Goal: Task Accomplishment & Management: Use online tool/utility

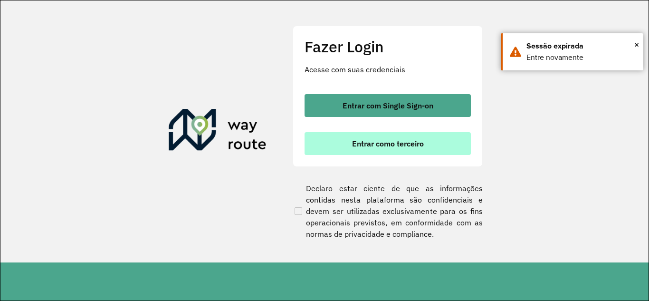
click at [364, 150] on button "Entrar como terceiro" at bounding box center [387, 143] width 166 height 23
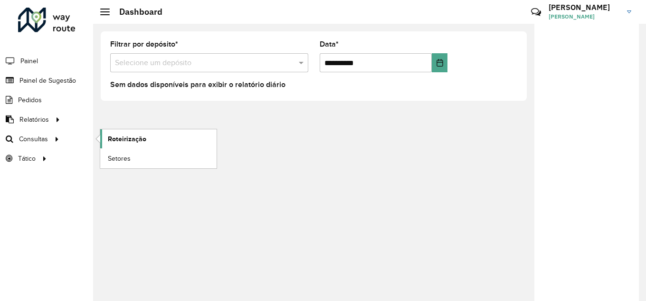
click at [123, 143] on span "Roteirização" at bounding box center [127, 139] width 38 height 10
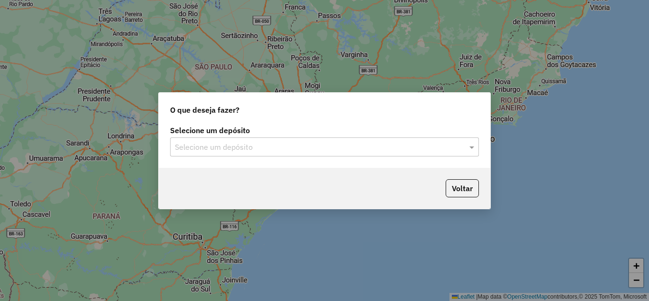
click at [243, 151] on input "text" at bounding box center [315, 146] width 280 height 11
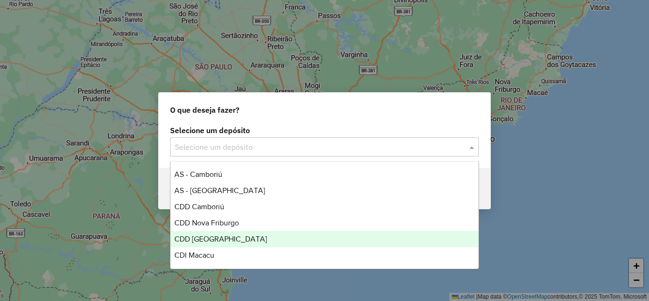
click at [210, 236] on span "CDD Rondonópolis" at bounding box center [220, 239] width 93 height 8
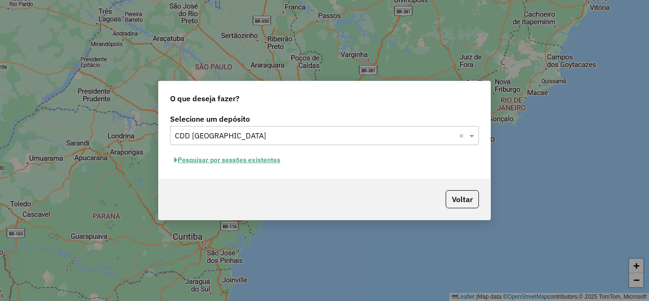
click at [221, 160] on button "Pesquisar por sessões existentes" at bounding box center [227, 159] width 114 height 15
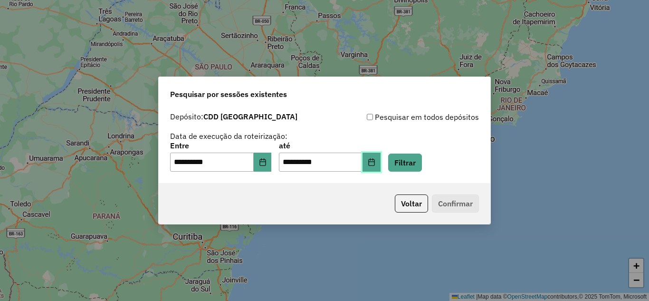
click at [375, 164] on icon "Choose Date" at bounding box center [371, 162] width 8 height 8
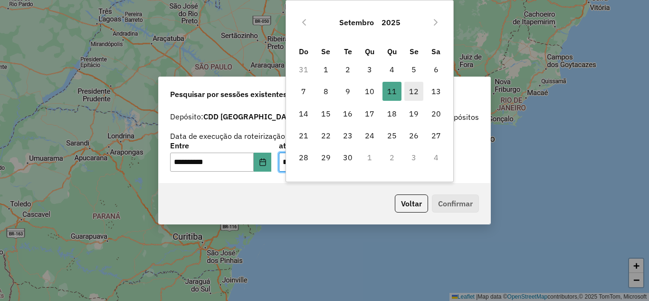
click at [412, 86] on span "12" at bounding box center [413, 91] width 19 height 19
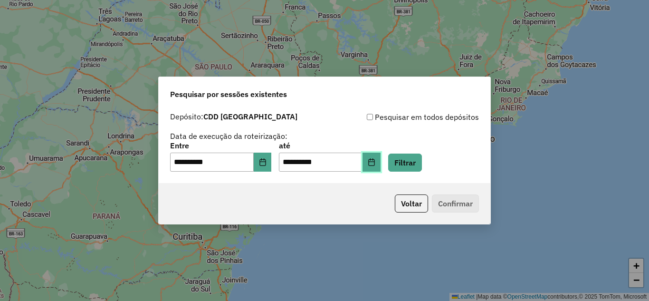
click at [375, 160] on icon "Choose Date" at bounding box center [371, 162] width 8 height 8
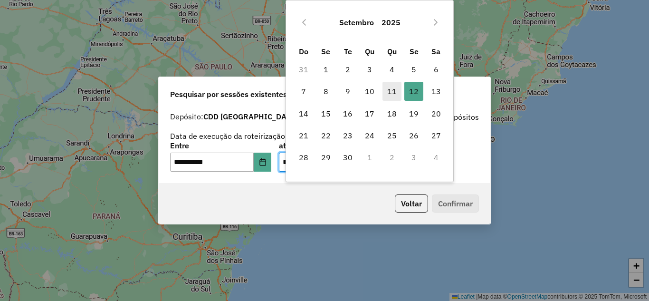
click at [392, 91] on span "11" at bounding box center [391, 91] width 19 height 19
type input "**********"
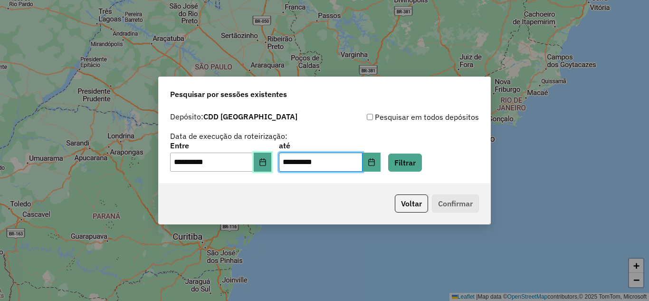
click at [265, 166] on button "Choose Date" at bounding box center [263, 161] width 18 height 19
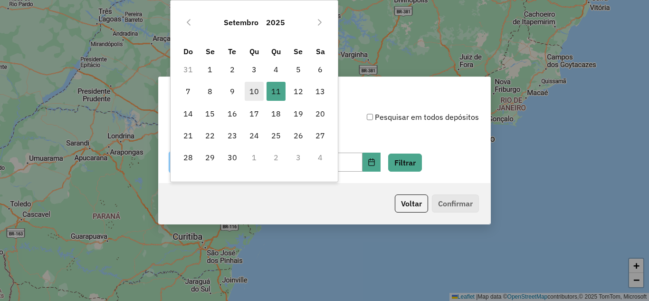
click at [245, 94] on span "10" at bounding box center [254, 91] width 19 height 19
type input "**********"
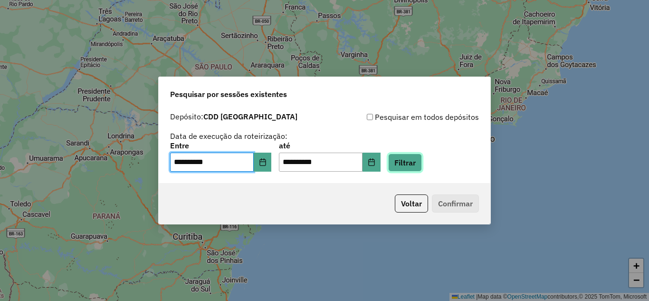
click at [422, 168] on button "Filtrar" at bounding box center [405, 162] width 34 height 18
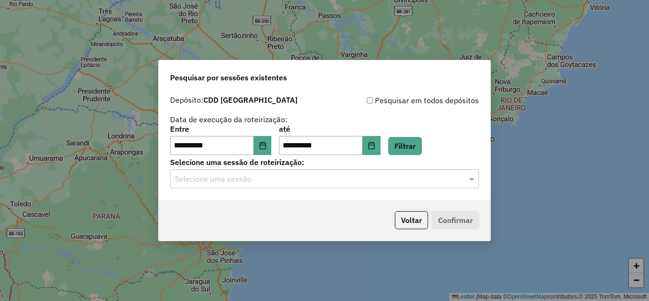
click at [237, 184] on input "text" at bounding box center [315, 178] width 280 height 11
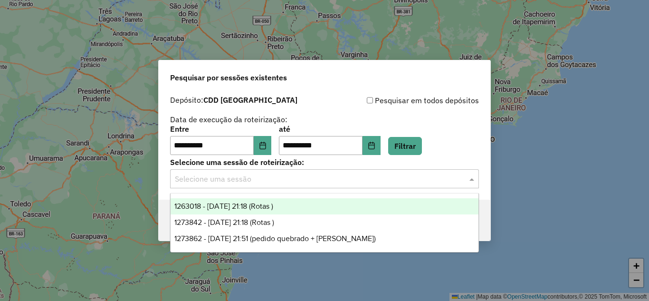
click at [235, 208] on span "1263018 - 10/09/2025 21:18 (Rotas )" at bounding box center [223, 206] width 99 height 8
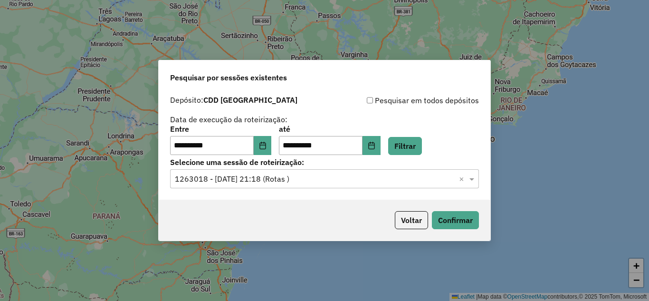
click at [482, 224] on div "Voltar Confirmar" at bounding box center [324, 219] width 331 height 41
click at [449, 220] on button "Confirmar" at bounding box center [455, 220] width 47 height 18
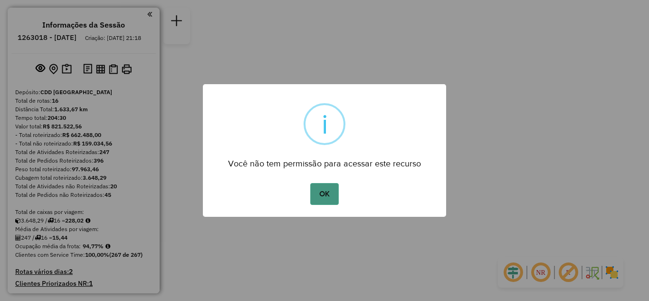
click at [328, 192] on button "OK" at bounding box center [324, 194] width 28 height 22
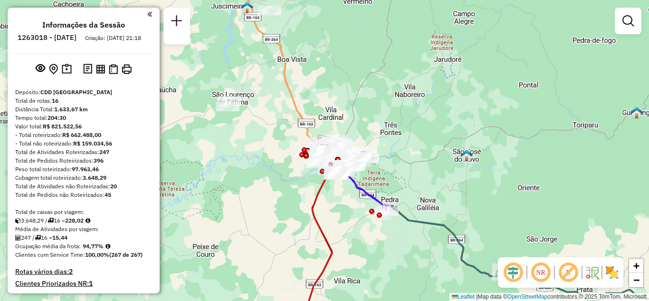
scroll to position [375, 0]
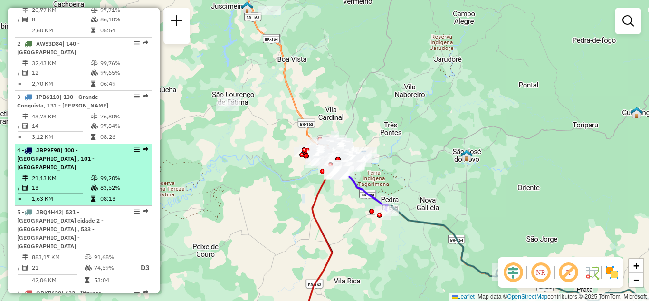
click at [134, 150] on em at bounding box center [137, 150] width 6 height 6
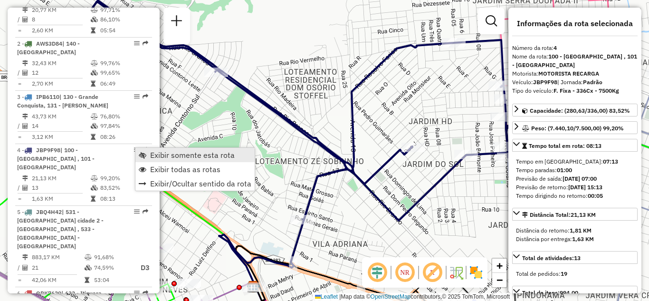
click at [141, 155] on span "Exibir somente esta rota" at bounding box center [143, 155] width 8 height 8
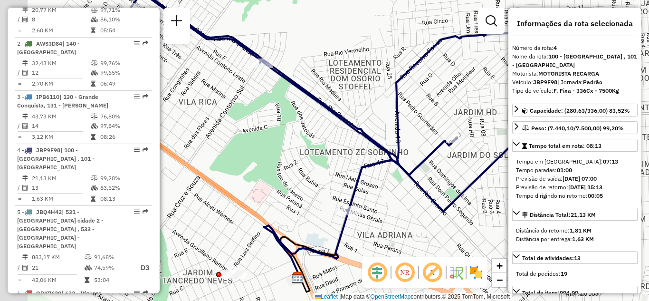
drag, startPoint x: 307, startPoint y: 135, endPoint x: 371, endPoint y: 124, distance: 64.5
click at [371, 124] on div "Janela de atendimento Grade de atendimento Capacidade Transportadoras Veículos …" at bounding box center [324, 150] width 649 height 301
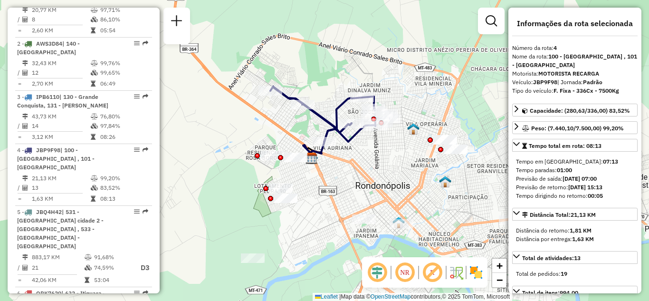
drag, startPoint x: 284, startPoint y: 137, endPoint x: 270, endPoint y: 138, distance: 14.3
click at [270, 138] on div "Janela de atendimento Grade de atendimento Capacidade Transportadoras Veículos …" at bounding box center [324, 150] width 649 height 301
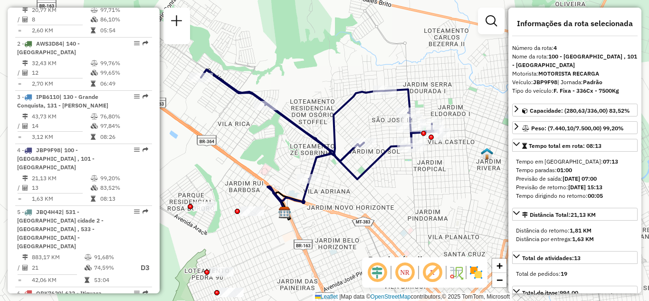
drag, startPoint x: 292, startPoint y: 133, endPoint x: 283, endPoint y: 158, distance: 25.5
click at [283, 158] on div "Janela de atendimento Grade de atendimento Capacidade Transportadoras Veículos …" at bounding box center [324, 150] width 649 height 301
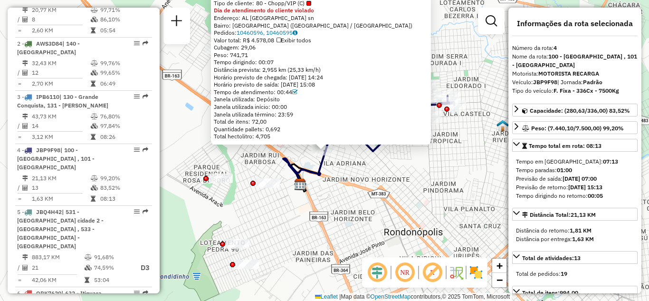
scroll to position [511, 0]
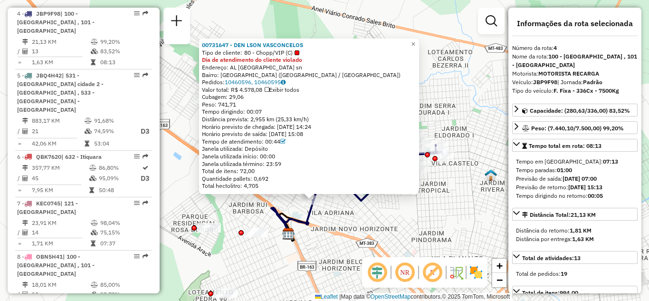
drag, startPoint x: 368, startPoint y: 172, endPoint x: 356, endPoint y: 221, distance: 50.8
click at [356, 221] on div "00731647 - DEN LSON VASCONCELOS Tipo de cliente: 80 - Chopp/VIP (C) Dia de aten…" at bounding box center [324, 150] width 649 height 301
click at [415, 40] on span "×" at bounding box center [413, 44] width 4 height 8
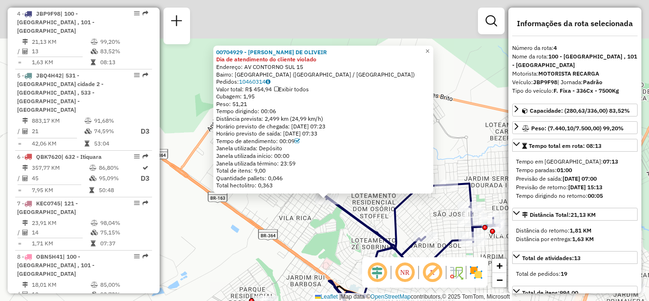
drag, startPoint x: 443, startPoint y: 104, endPoint x: 433, endPoint y: 132, distance: 30.3
click at [437, 143] on div "00704929 - RODRIGUES DE OLIVEIR Dia de atendimento do cliente violado Endereço:…" at bounding box center [324, 150] width 649 height 301
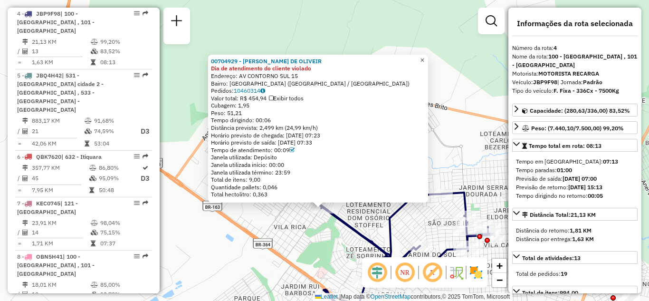
click at [424, 57] on span "×" at bounding box center [422, 60] width 4 height 8
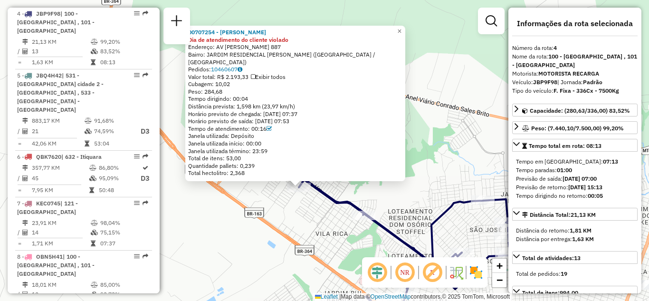
drag, startPoint x: 434, startPoint y: 162, endPoint x: 414, endPoint y: 190, distance: 35.0
click at [414, 190] on div "00707254 - [PERSON_NAME] Dia de atendimento do cliente violado Endereço: AV [PE…" at bounding box center [324, 150] width 649 height 301
click at [401, 34] on span "×" at bounding box center [399, 31] width 4 height 8
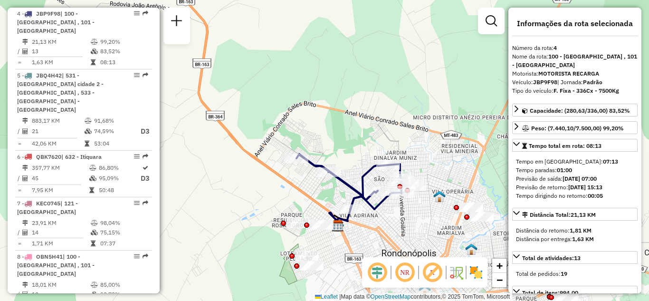
drag, startPoint x: 388, startPoint y: 145, endPoint x: 267, endPoint y: 119, distance: 123.8
click at [267, 119] on div "Janela de atendimento Grade de atendimento Capacidade Transportadoras Veículos …" at bounding box center [324, 150] width 649 height 301
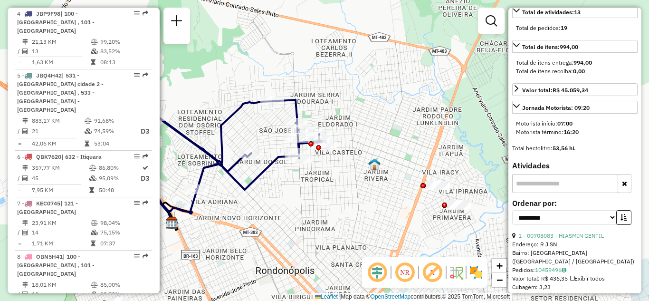
scroll to position [237, 0]
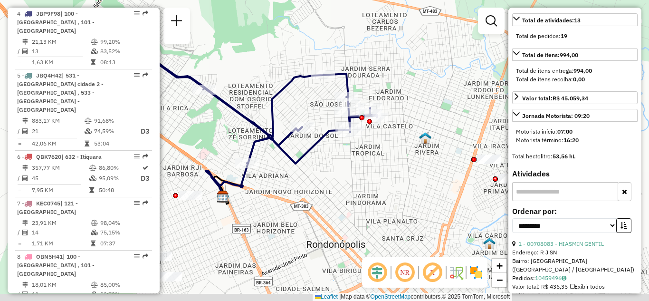
drag, startPoint x: 358, startPoint y: 184, endPoint x: 407, endPoint y: 158, distance: 55.0
click at [407, 158] on div "Janela de atendimento Grade de atendimento Capacidade Transportadoras Veículos …" at bounding box center [324, 150] width 649 height 301
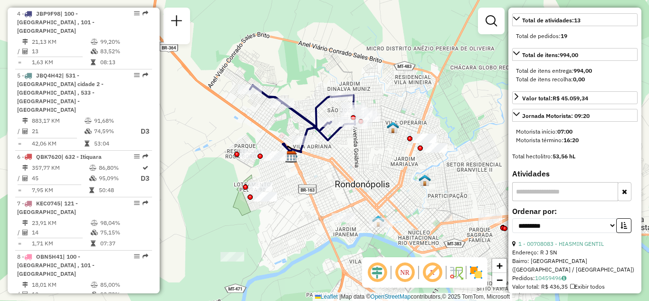
click at [365, 160] on div "Janela de atendimento Grade de atendimento Capacidade Transportadoras Veículos …" at bounding box center [324, 150] width 649 height 301
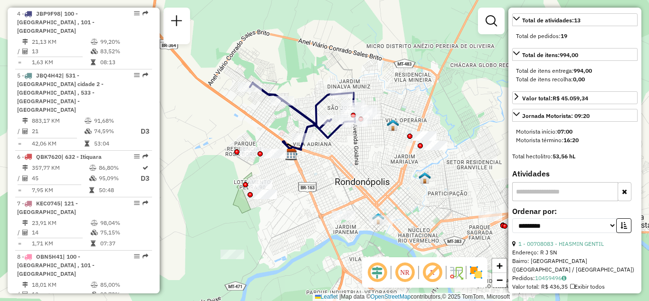
click at [402, 273] on em at bounding box center [404, 272] width 23 height 23
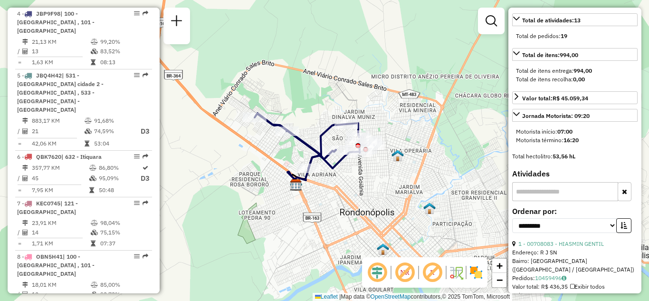
drag, startPoint x: 354, startPoint y: 152, endPoint x: 359, endPoint y: 183, distance: 30.8
click at [359, 183] on div "Janela de atendimento Grade de atendimento Capacidade Transportadoras Veículos …" at bounding box center [324, 150] width 649 height 301
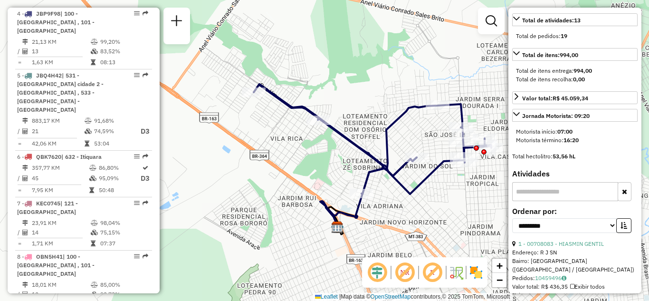
drag, startPoint x: 418, startPoint y: 200, endPoint x: 465, endPoint y: 216, distance: 49.3
click at [465, 216] on div "Janela de atendimento Grade de atendimento Capacidade Transportadoras Veículos …" at bounding box center [324, 150] width 649 height 301
click at [445, 226] on div "Janela de atendimento Grade de atendimento Capacidade Transportadoras Veículos …" at bounding box center [324, 150] width 649 height 301
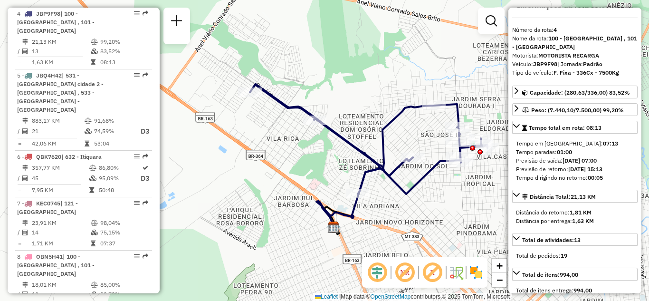
scroll to position [0, 0]
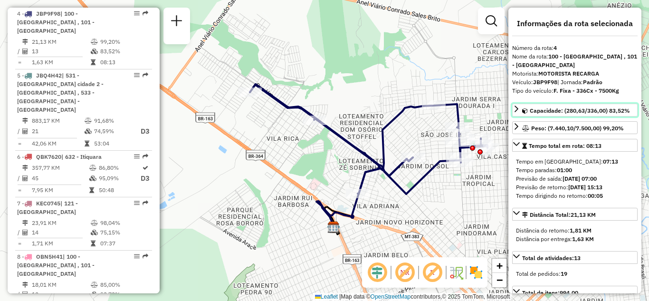
click at [588, 109] on span "Capacidade: (280,63/336,00) 83,52%" at bounding box center [579, 110] width 100 height 7
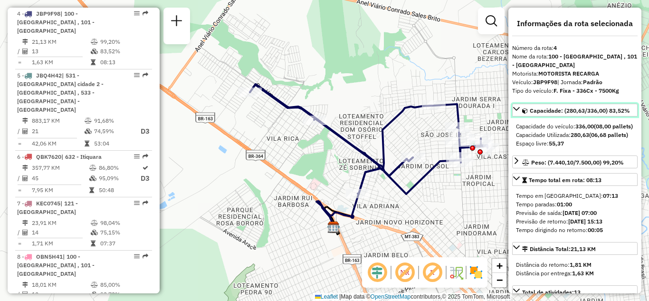
drag, startPoint x: 603, startPoint y: 110, endPoint x: 585, endPoint y: 113, distance: 18.3
click at [585, 113] on span "Capacidade: (280,63/336,00) 83,52%" at bounding box center [579, 110] width 100 height 7
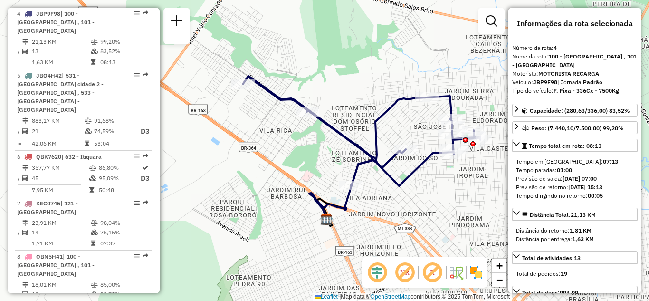
drag, startPoint x: 460, startPoint y: 183, endPoint x: 449, endPoint y: 172, distance: 15.8
click at [449, 172] on div "Janela de atendimento Grade de atendimento Capacidade Transportadoras Veículos …" at bounding box center [324, 150] width 649 height 301
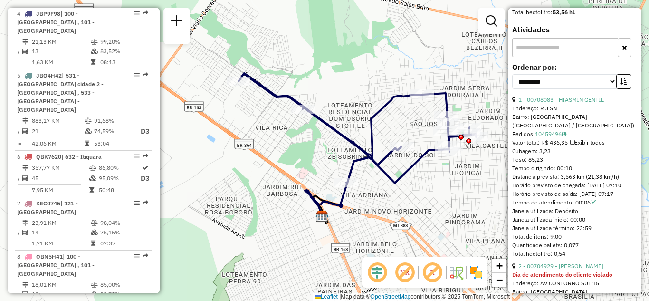
scroll to position [427, 0]
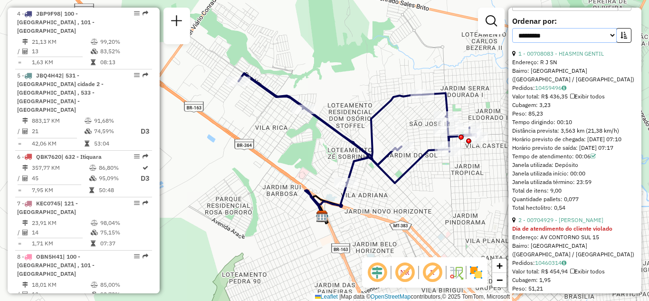
click at [610, 38] on select "**********" at bounding box center [564, 35] width 104 height 15
select select "*********"
click at [512, 28] on select "**********" at bounding box center [564, 35] width 104 height 15
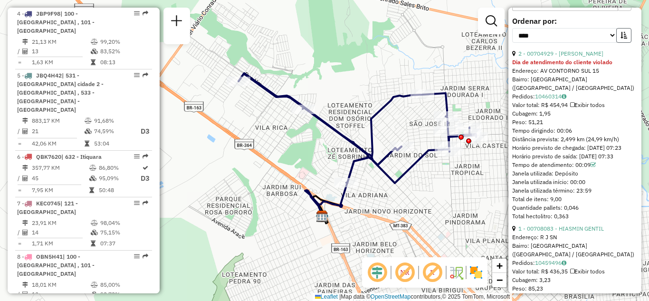
click at [620, 34] on icon "button" at bounding box center [623, 35] width 7 height 7
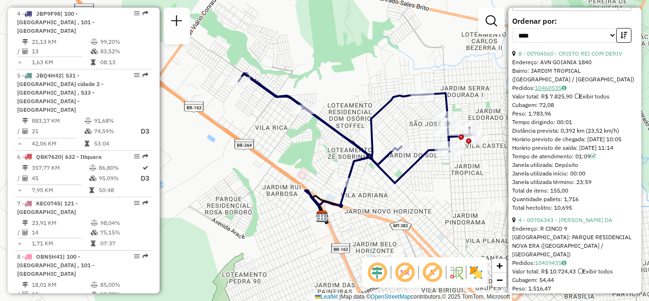
click at [554, 86] on link "10460535" at bounding box center [550, 87] width 31 height 7
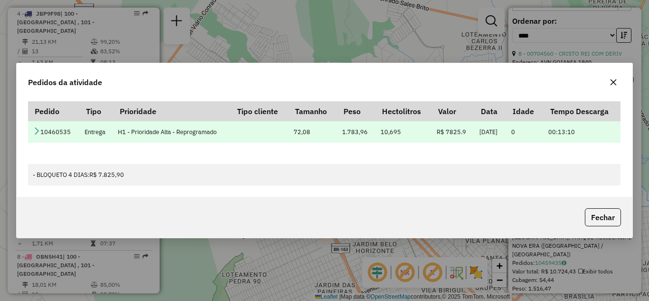
click at [34, 132] on icon at bounding box center [37, 131] width 8 height 8
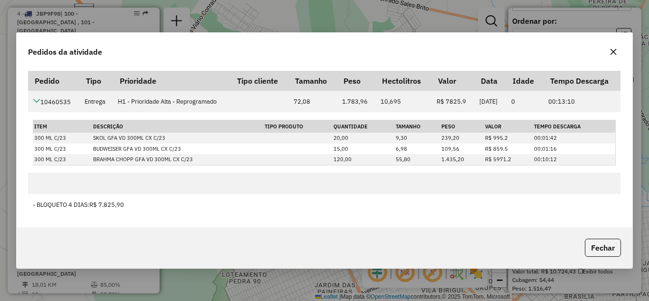
click at [615, 52] on icon "button" at bounding box center [613, 52] width 8 height 8
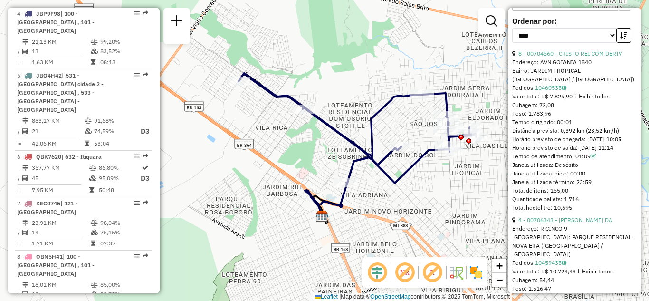
scroll to position [475, 0]
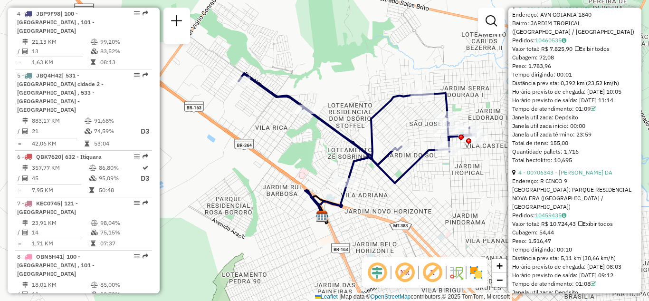
click at [546, 215] on link "10459435" at bounding box center [550, 214] width 31 height 7
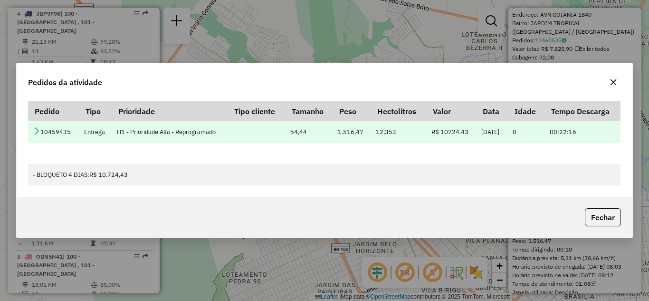
click at [36, 132] on icon at bounding box center [37, 131] width 8 height 8
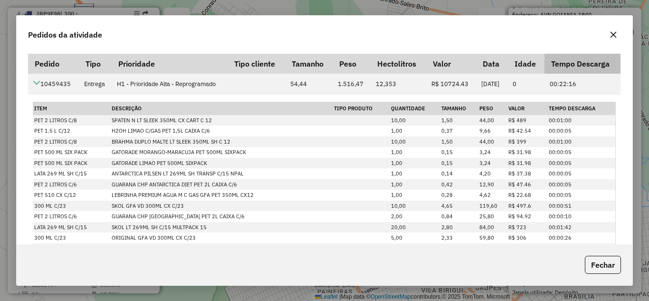
scroll to position [0, 0]
click at [612, 36] on icon "button" at bounding box center [613, 35] width 8 height 8
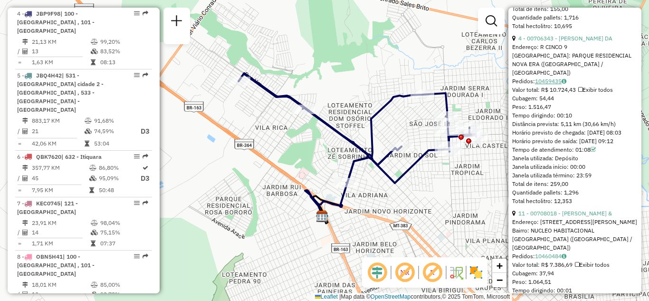
scroll to position [712, 0]
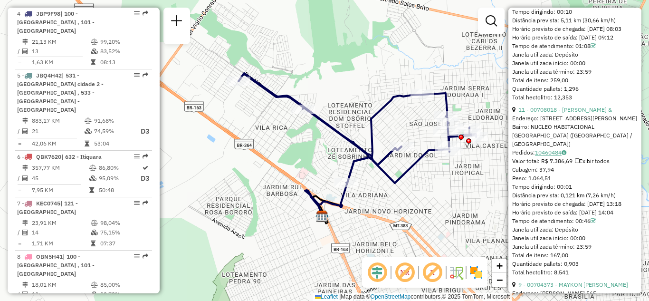
click at [551, 151] on link "10460484" at bounding box center [550, 152] width 31 height 7
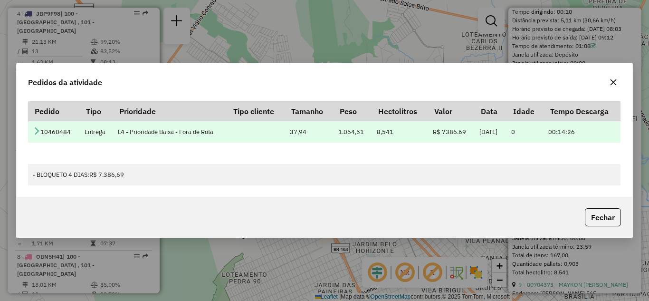
click at [45, 129] on td "10460484" at bounding box center [53, 131] width 51 height 21
click at [38, 133] on icon at bounding box center [37, 131] width 8 height 8
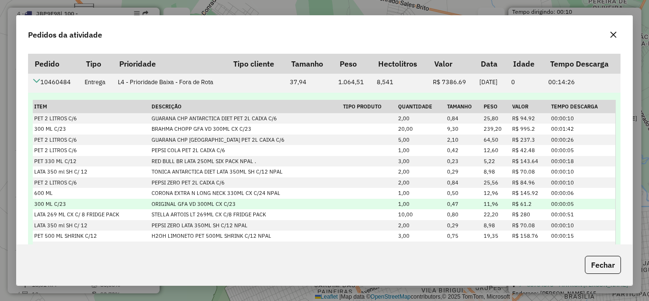
scroll to position [0, 0]
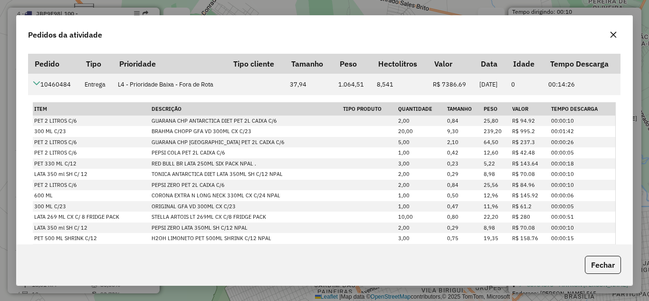
click at [614, 37] on icon "button" at bounding box center [613, 35] width 8 height 8
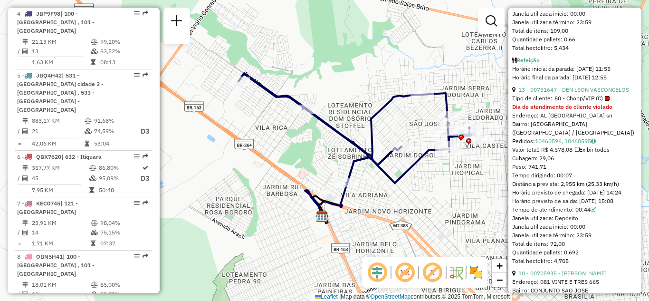
scroll to position [1140, 0]
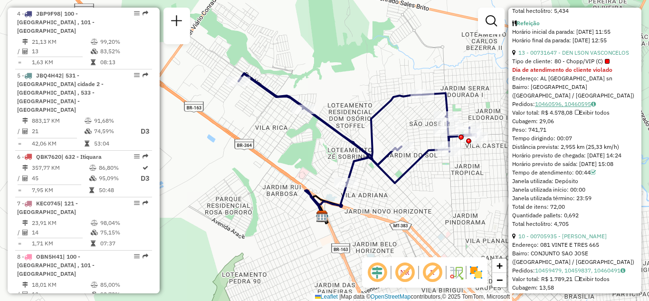
click at [542, 107] on link "10460596, 10460595" at bounding box center [565, 103] width 61 height 7
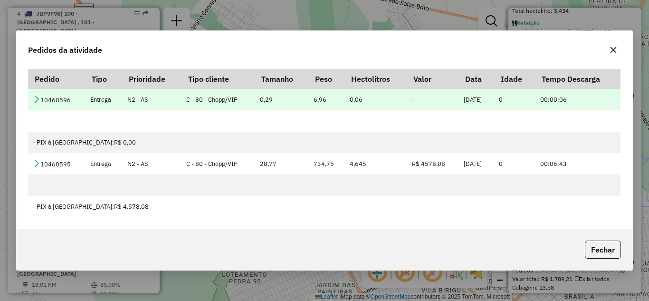
click at [29, 100] on td "10460596" at bounding box center [56, 99] width 57 height 21
click at [36, 95] on icon at bounding box center [37, 99] width 8 height 8
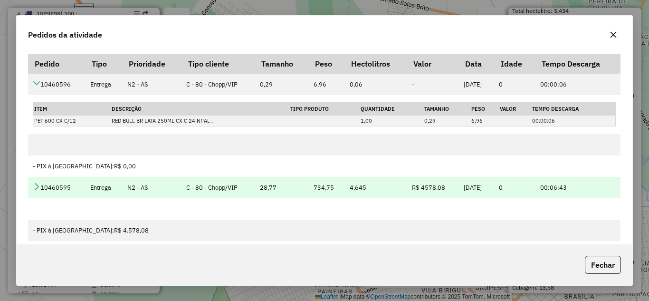
click at [38, 183] on icon at bounding box center [37, 186] width 8 height 8
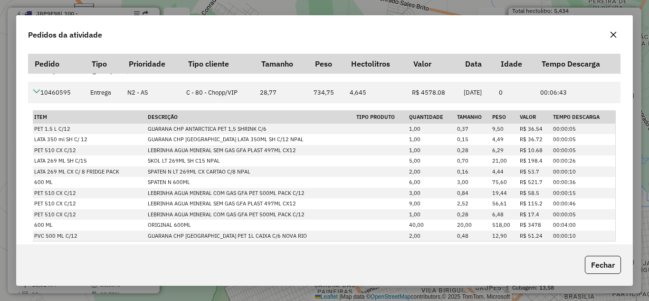
scroll to position [105, 0]
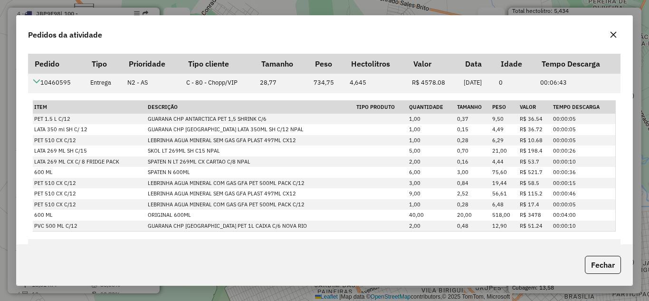
click at [606, 37] on button "button" at bounding box center [612, 34] width 15 height 15
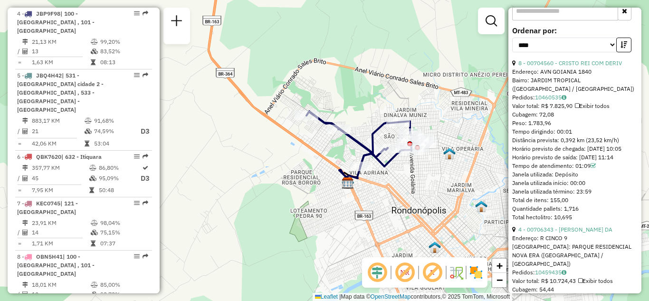
scroll to position [427, 0]
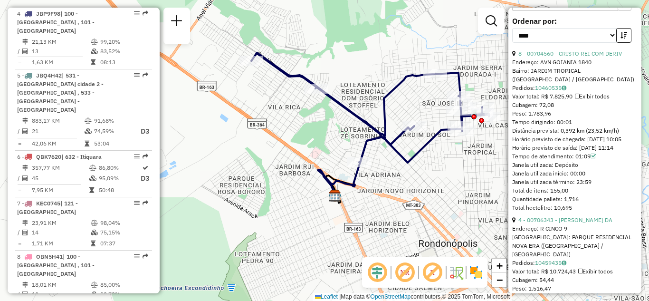
drag, startPoint x: 422, startPoint y: 177, endPoint x: 414, endPoint y: 188, distance: 13.6
click at [414, 188] on div "Janela de atendimento Grade de atendimento Capacidade Transportadoras Veículos …" at bounding box center [324, 150] width 649 height 301
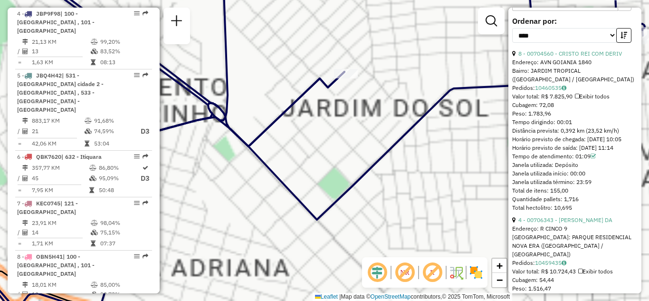
drag, startPoint x: 427, startPoint y: 159, endPoint x: 374, endPoint y: 194, distance: 63.7
click at [374, 203] on div "Janela de atendimento Grade de atendimento Capacidade Transportadoras Veículos …" at bounding box center [324, 150] width 649 height 301
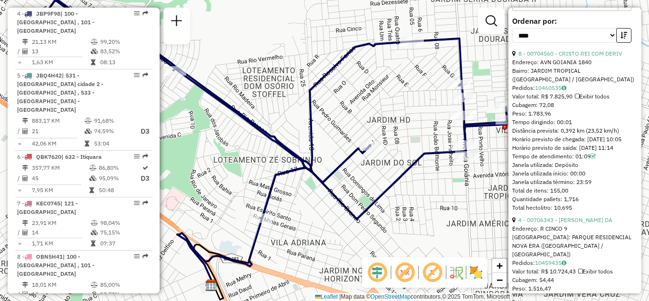
drag, startPoint x: 264, startPoint y: 181, endPoint x: 308, endPoint y: 189, distance: 45.3
click at [308, 189] on div "Janela de atendimento Grade de atendimento Capacidade Transportadoras Veículos …" at bounding box center [324, 150] width 649 height 301
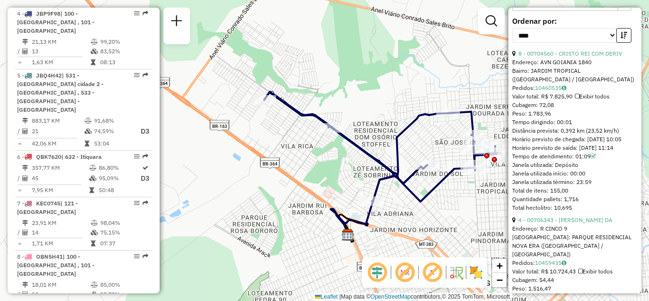
drag, startPoint x: 365, startPoint y: 205, endPoint x: 445, endPoint y: 203, distance: 80.7
click at [445, 203] on div "Janela de atendimento Grade de atendimento Capacidade Transportadoras Veículos …" at bounding box center [324, 150] width 649 height 301
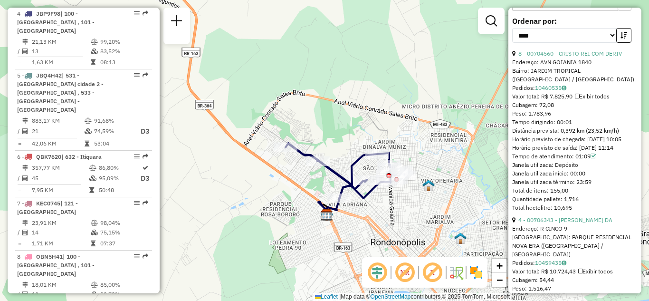
drag, startPoint x: 466, startPoint y: 215, endPoint x: 395, endPoint y: 209, distance: 71.4
click at [396, 209] on div "Janela de atendimento Grade de atendimento Capacidade Transportadoras Veículos …" at bounding box center [324, 150] width 649 height 301
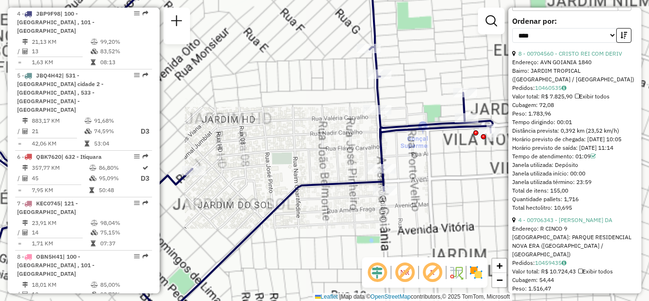
drag, startPoint x: 469, startPoint y: 147, endPoint x: 456, endPoint y: 161, distance: 19.1
click at [457, 160] on div "Janela de atendimento Grade de atendimento Capacidade Transportadoras Veículos …" at bounding box center [324, 150] width 649 height 301
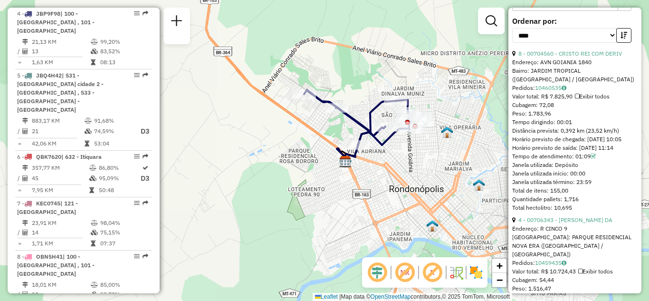
drag, startPoint x: 420, startPoint y: 177, endPoint x: 418, endPoint y: 228, distance: 51.3
click at [418, 228] on div "Janela de atendimento Grade de atendimento Capacidade Transportadoras Veículos …" at bounding box center [324, 150] width 649 height 301
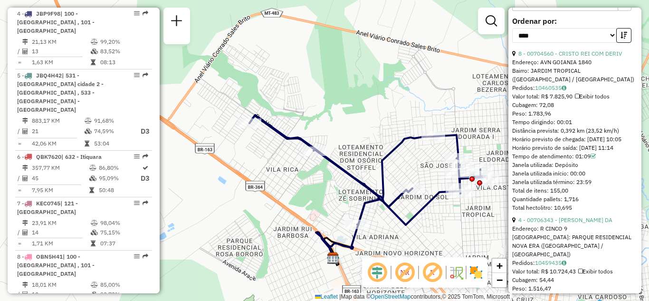
drag, startPoint x: 334, startPoint y: 160, endPoint x: 388, endPoint y: 133, distance: 59.9
click at [388, 133] on div "Janela de atendimento Grade de atendimento Capacidade Transportadoras Veículos …" at bounding box center [324, 150] width 649 height 301
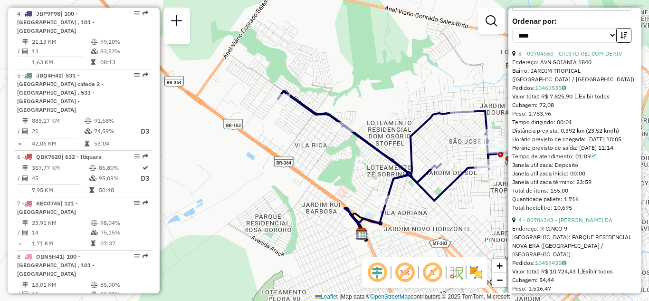
drag, startPoint x: 464, startPoint y: 200, endPoint x: 386, endPoint y: 185, distance: 79.2
click at [386, 185] on div "Janela de atendimento Grade de atendimento Capacidade Transportadoras Veículos …" at bounding box center [324, 150] width 649 height 301
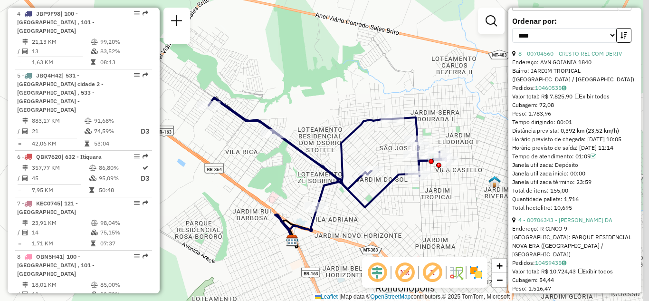
drag, startPoint x: 450, startPoint y: 184, endPoint x: 437, endPoint y: 207, distance: 27.2
click at [438, 207] on div "Janela de atendimento Grade de atendimento Capacidade Transportadoras Veículos …" at bounding box center [324, 150] width 649 height 301
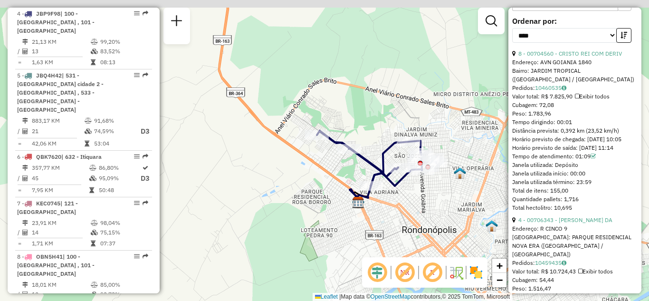
drag, startPoint x: 377, startPoint y: 205, endPoint x: 338, endPoint y: 230, distance: 46.2
click at [338, 230] on div "Janela de atendimento Grade de atendimento Capacidade Transportadoras Veículos …" at bounding box center [324, 150] width 649 height 301
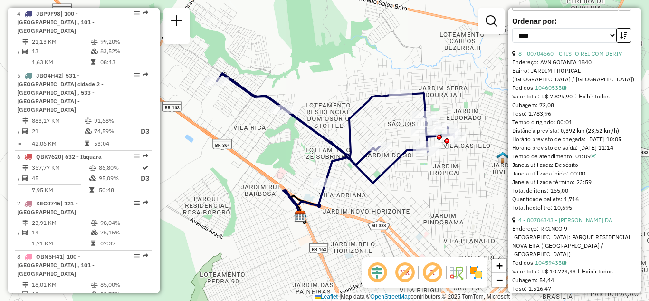
drag, startPoint x: 417, startPoint y: 199, endPoint x: 413, endPoint y: 214, distance: 14.7
click at [416, 214] on div "Janela de atendimento Grade de atendimento Capacidade Transportadoras Veículos …" at bounding box center [324, 150] width 649 height 301
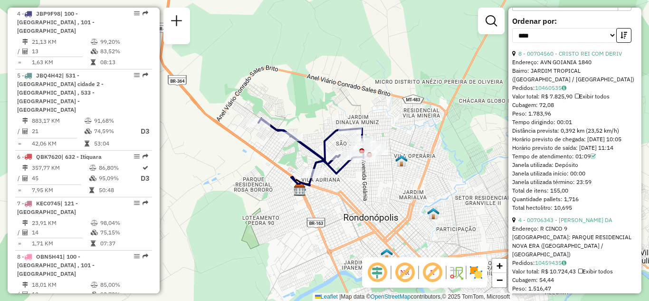
drag, startPoint x: 381, startPoint y: 223, endPoint x: 325, endPoint y: 210, distance: 57.0
click at [328, 211] on div "Janela de atendimento Grade de atendimento Capacidade Transportadoras Veículos …" at bounding box center [324, 150] width 649 height 301
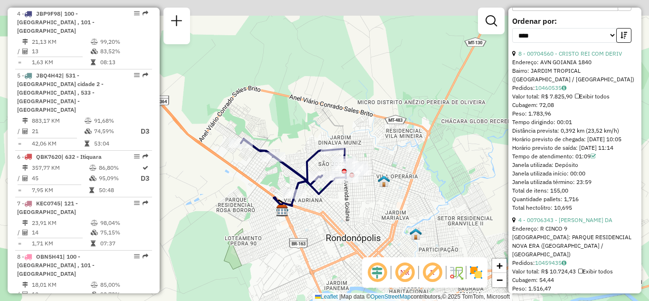
click at [346, 199] on div "Janela de atendimento Grade de atendimento Capacidade Transportadoras Veículos …" at bounding box center [324, 150] width 649 height 301
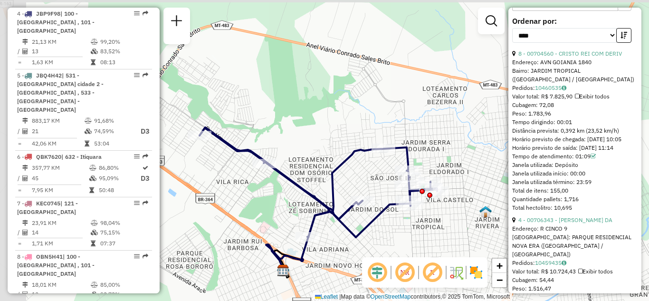
drag, startPoint x: 350, startPoint y: 204, endPoint x: 417, endPoint y: 237, distance: 74.5
click at [417, 237] on div "Janela de atendimento Grade de atendimento Capacidade Transportadoras Veículos …" at bounding box center [324, 150] width 649 height 301
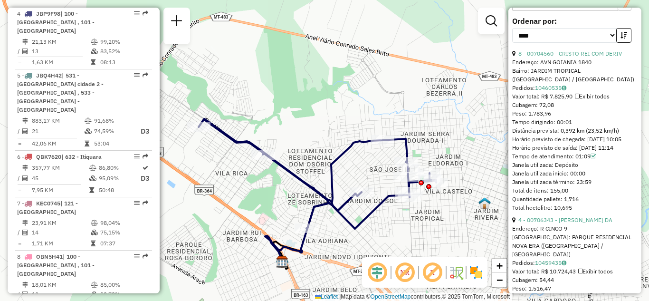
drag, startPoint x: 275, startPoint y: 178, endPoint x: 326, endPoint y: 192, distance: 52.8
click at [326, 192] on div "Janela de atendimento Grade de atendimento Capacidade Transportadoras Veículos …" at bounding box center [324, 150] width 649 height 301
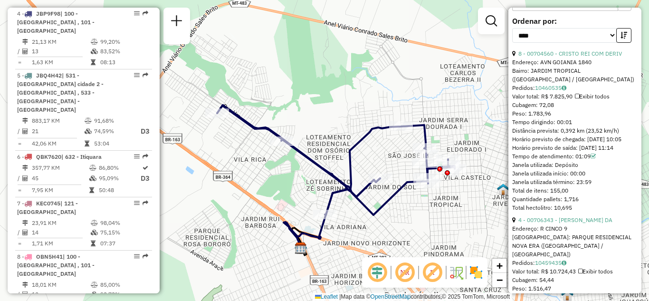
drag, startPoint x: 329, startPoint y: 154, endPoint x: 314, endPoint y: 127, distance: 30.8
click at [314, 127] on div "Janela de atendimento Grade de atendimento Capacidade Transportadoras Veículos …" at bounding box center [324, 150] width 649 height 301
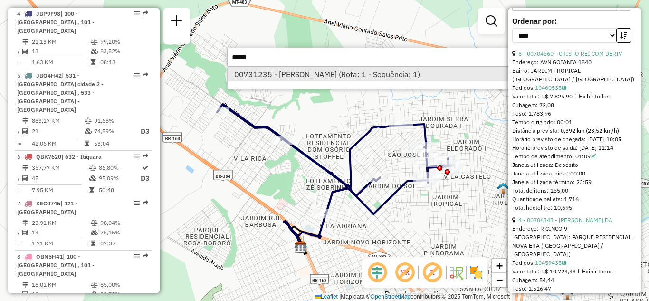
type input "*****"
click at [292, 75] on li "00731235 - [PERSON_NAME] (Rota: 1 - Sequência: 1)" at bounding box center [369, 74] width 284 height 14
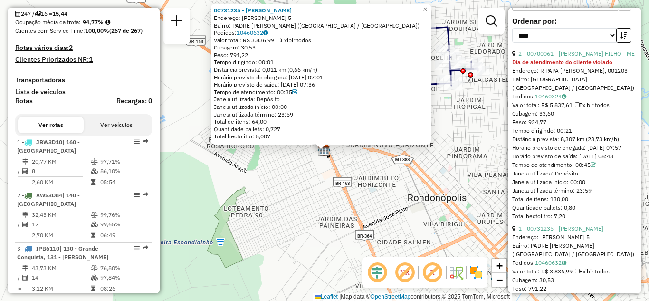
scroll to position [237, 0]
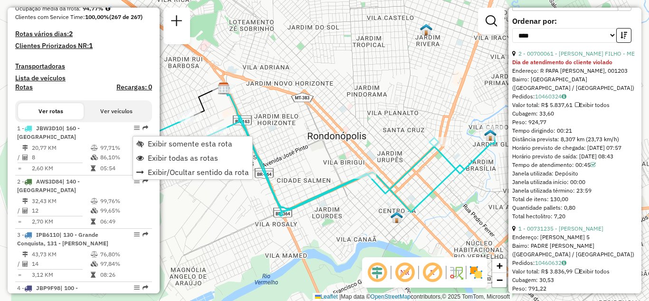
click at [245, 97] on div "Janela de atendimento Grade de atendimento Capacidade Transportadoras Veículos …" at bounding box center [324, 150] width 649 height 301
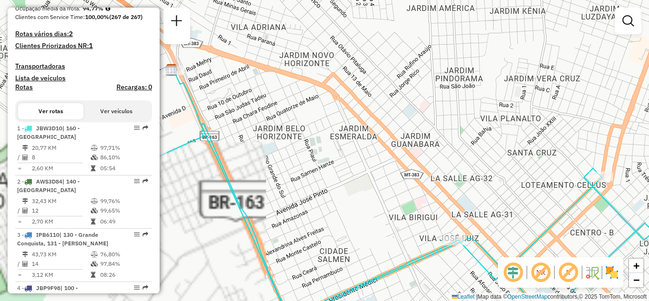
drag, startPoint x: 246, startPoint y: 105, endPoint x: 281, endPoint y: 131, distance: 43.5
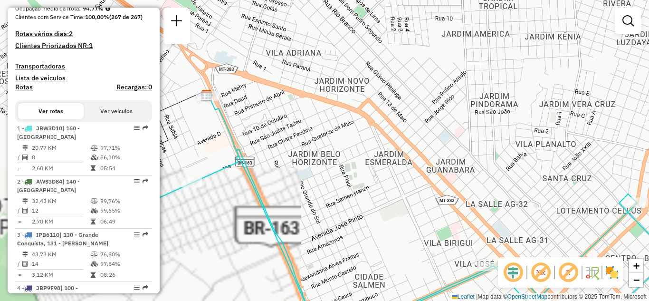
click at [281, 131] on div "Janela de atendimento Grade de atendimento Capacidade Transportadoras Veículos …" at bounding box center [324, 150] width 649 height 301
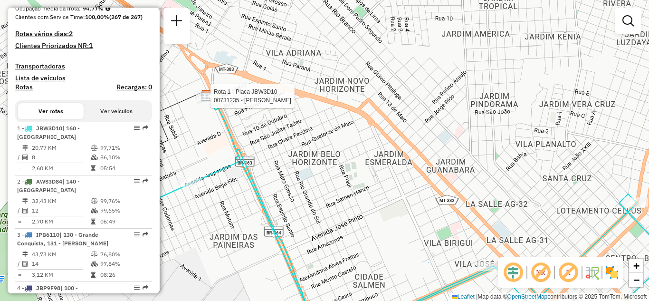
select select "*********"
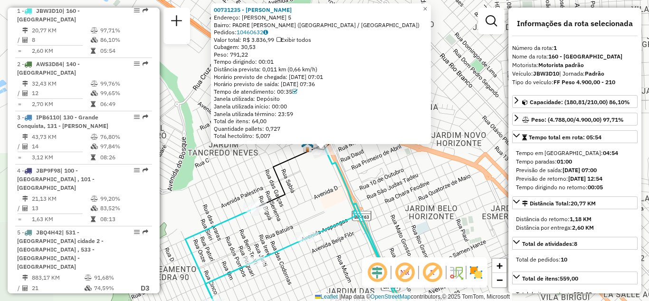
scroll to position [360, 0]
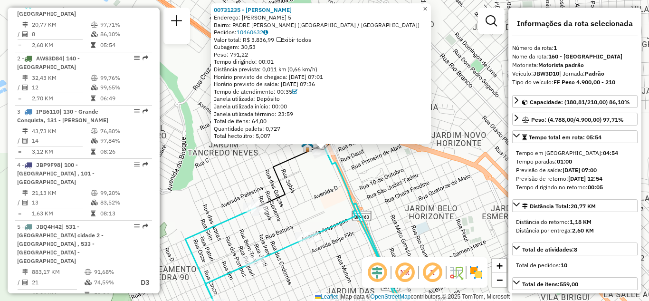
click at [427, 7] on span "×" at bounding box center [425, 9] width 4 height 8
click at [301, 169] on div "00731235 - [PERSON_NAME]: [PERSON_NAME] 5 Bairro: PADRE [PERSON_NAME] ([GEOGRAP…" at bounding box center [324, 150] width 649 height 301
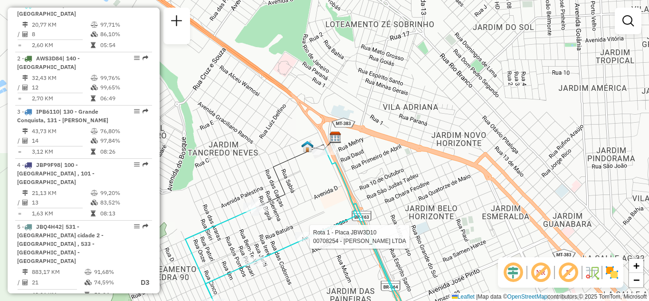
select select "*********"
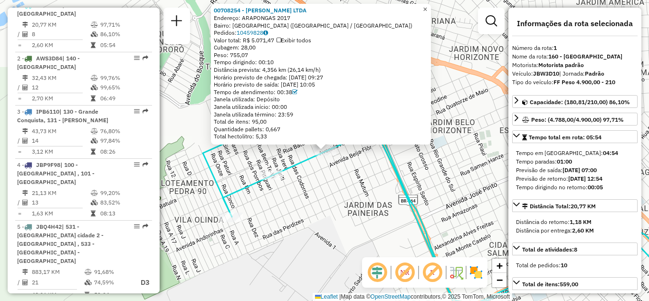
click at [427, 8] on span "×" at bounding box center [425, 9] width 4 height 8
